Goal: Information Seeking & Learning: Learn about a topic

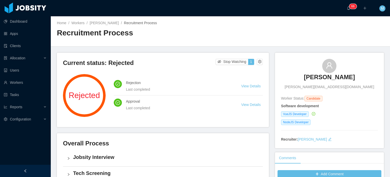
click at [319, 76] on h3 "[PERSON_NAME]" at bounding box center [329, 77] width 51 height 8
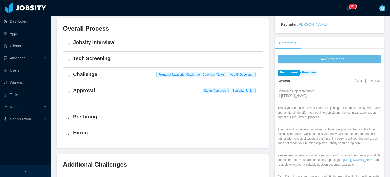
click at [71, 88] on div "Approval Status: Approved Seniority: Junior" at bounding box center [163, 92] width 200 height 16
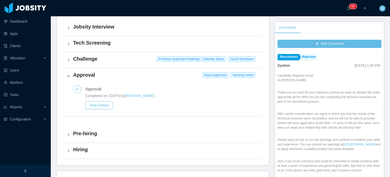
scroll to position [130, 0]
click at [98, 107] on button "View Details" at bounding box center [99, 105] width 28 height 8
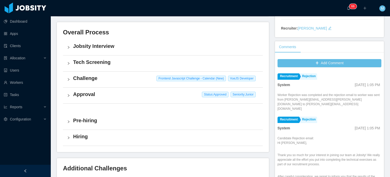
scroll to position [119, 0]
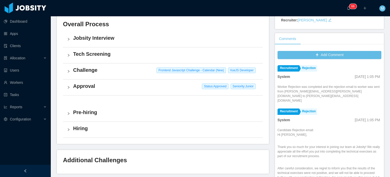
click at [78, 70] on h4 "Challenge" at bounding box center [166, 69] width 186 height 7
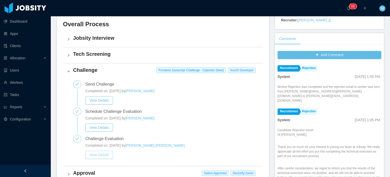
click at [101, 154] on button "View Details" at bounding box center [99, 154] width 28 height 8
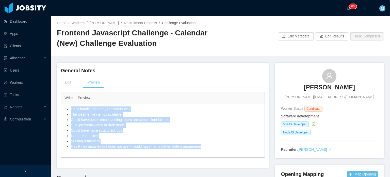
drag, startPoint x: 208, startPoint y: 144, endPoint x: 68, endPoint y: 110, distance: 143.9
click at [68, 110] on ul "Don't handle too many reminders well The weather key is not available Could hav…" at bounding box center [163, 127] width 198 height 43
copy ul "Don't handle too many reminders well The weather key is not available Could hav…"
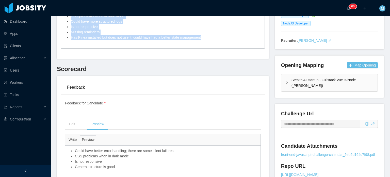
scroll to position [220, 0]
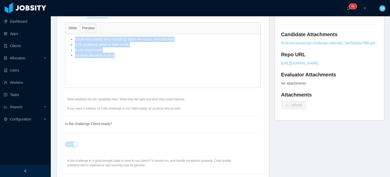
drag, startPoint x: 91, startPoint y: 44, endPoint x: 69, endPoint y: 38, distance: 23.1
click at [69, 38] on ul "Could have better error handling; there are some silent failures CSS problems w…" at bounding box center [163, 47] width 190 height 21
copy ul "Could have better error handling; there are some silent failures CSS problems w…"
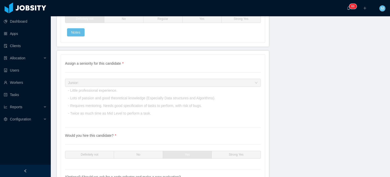
scroll to position [1772, 0]
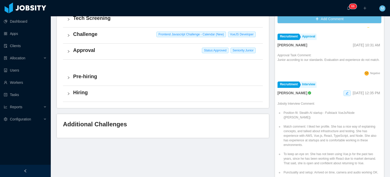
scroll to position [254, 0]
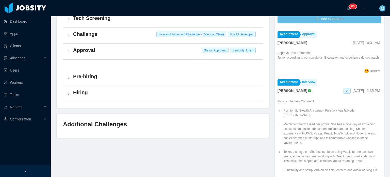
drag, startPoint x: 322, startPoint y: 54, endPoint x: 325, endPoint y: 58, distance: 5.2
click at [325, 58] on p "Junior according to our standards. Evaluation and experience do not match." at bounding box center [329, 57] width 102 height 5
copy p "Evaluation and experience do not match."
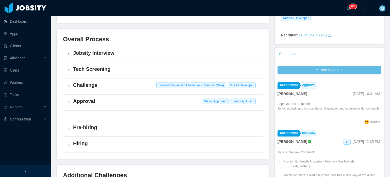
click at [70, 87] on div "Challenge Frontend Javascript Challenge - Calendar (New) [PERSON_NAME]" at bounding box center [163, 86] width 200 height 16
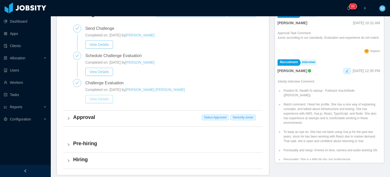
click at [105, 97] on button "View Details" at bounding box center [99, 99] width 28 height 8
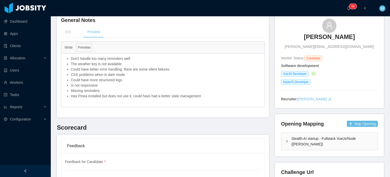
scroll to position [22, 0]
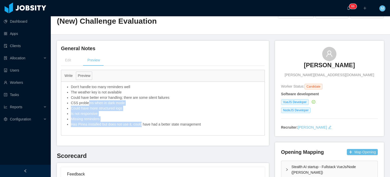
drag, startPoint x: 129, startPoint y: 121, endPoint x: 87, endPoint y: 102, distance: 45.6
click at [87, 102] on ul "Don't handle too many reminders well The weather key is not available Could hav…" at bounding box center [163, 105] width 198 height 43
click at [87, 102] on li "CSS problems when in dark mode" at bounding box center [166, 102] width 191 height 5
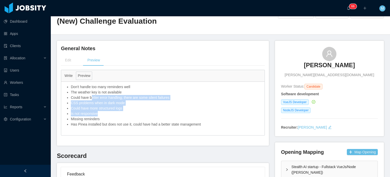
drag, startPoint x: 90, startPoint y: 98, endPoint x: 120, endPoint y: 114, distance: 33.4
click at [120, 114] on ul "Don't handle too many reminders well The weather key is not available Could hav…" at bounding box center [163, 105] width 198 height 43
click at [120, 114] on li "Is not responsive" at bounding box center [166, 113] width 191 height 5
